Goal: Check status: Check status

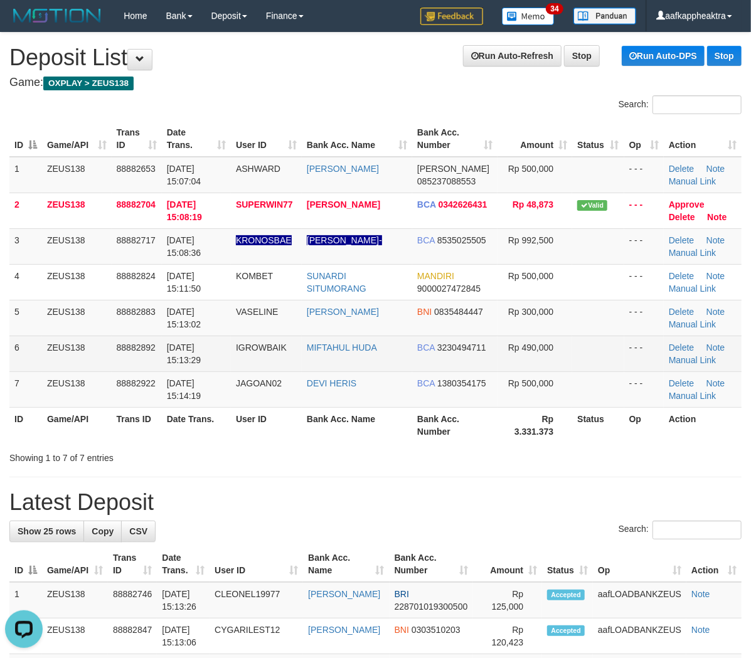
click at [613, 370] on td at bounding box center [597, 354] width 51 height 36
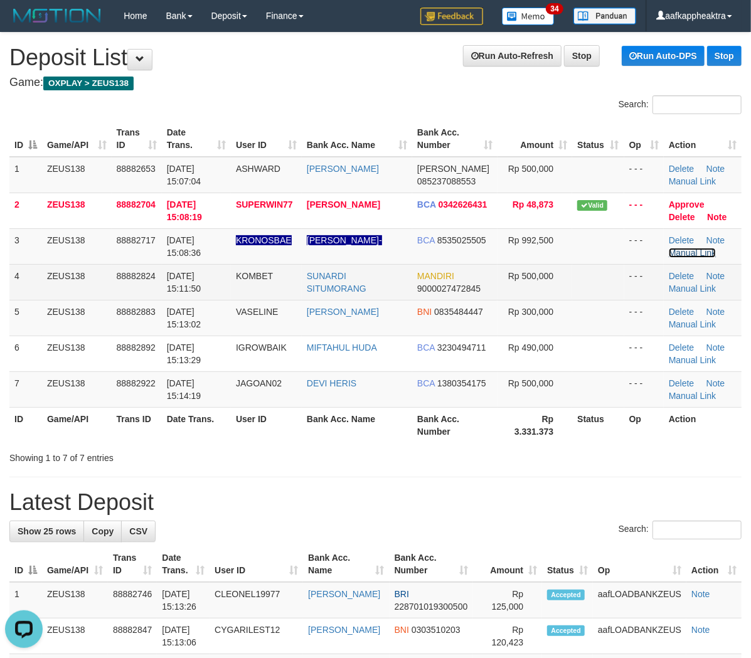
drag, startPoint x: 682, startPoint y: 256, endPoint x: 490, endPoint y: 284, distance: 194.0
click at [682, 256] on link "Manual Link" at bounding box center [693, 253] width 48 height 10
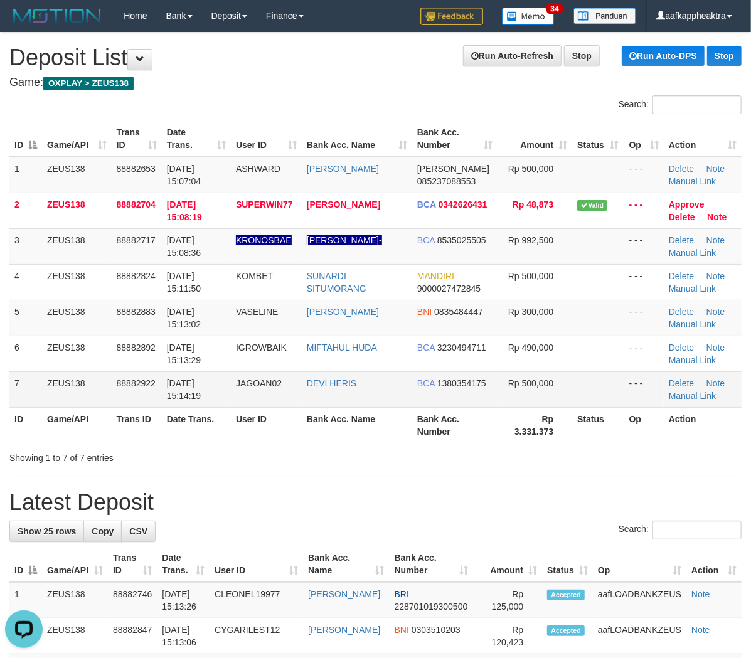
click at [21, 380] on td "7" at bounding box center [25, 390] width 33 height 36
click at [23, 379] on td "7" at bounding box center [25, 390] width 33 height 36
drag, startPoint x: 23, startPoint y: 379, endPoint x: 462, endPoint y: 319, distance: 443.4
click at [25, 377] on td "7" at bounding box center [25, 390] width 33 height 36
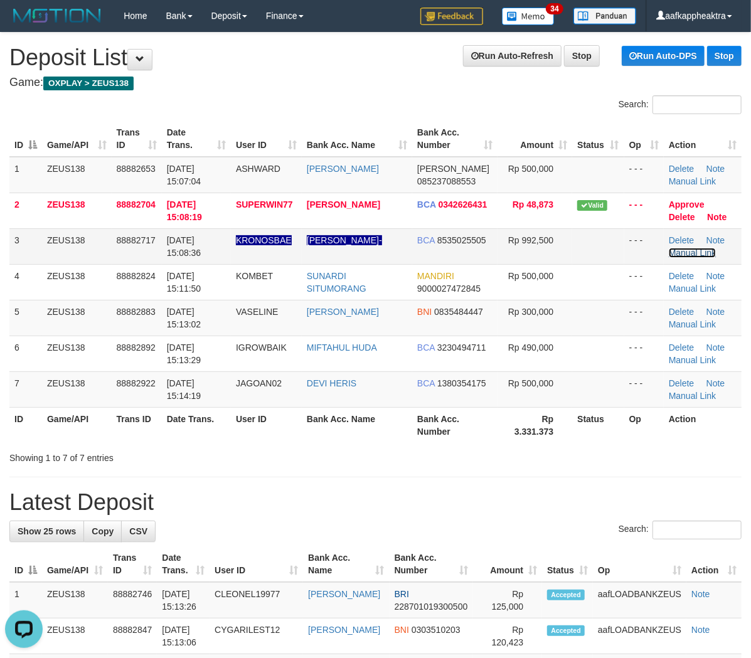
click at [692, 252] on link "Manual Link" at bounding box center [693, 253] width 48 height 10
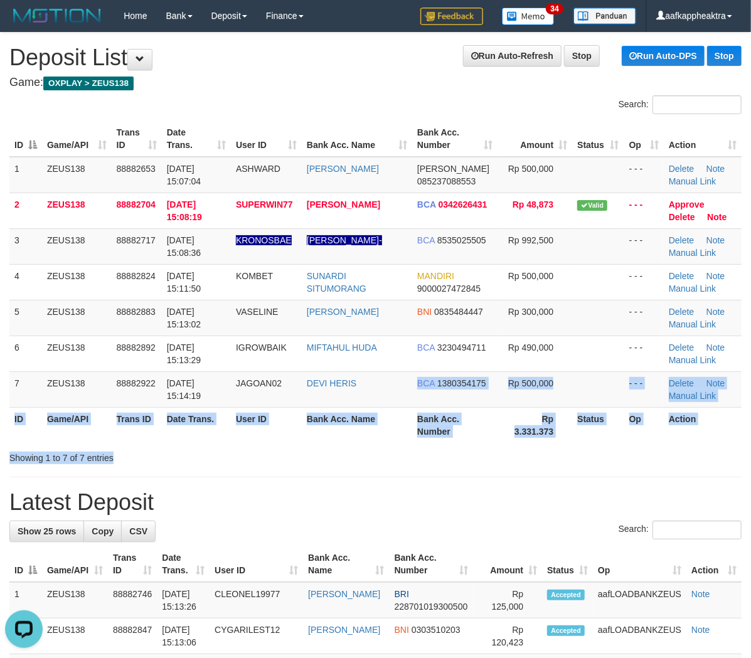
drag, startPoint x: 420, startPoint y: 424, endPoint x: 408, endPoint y: 477, distance: 54.1
drag, startPoint x: 372, startPoint y: 495, endPoint x: 310, endPoint y: 520, distance: 67.3
